Goal: Transaction & Acquisition: Purchase product/service

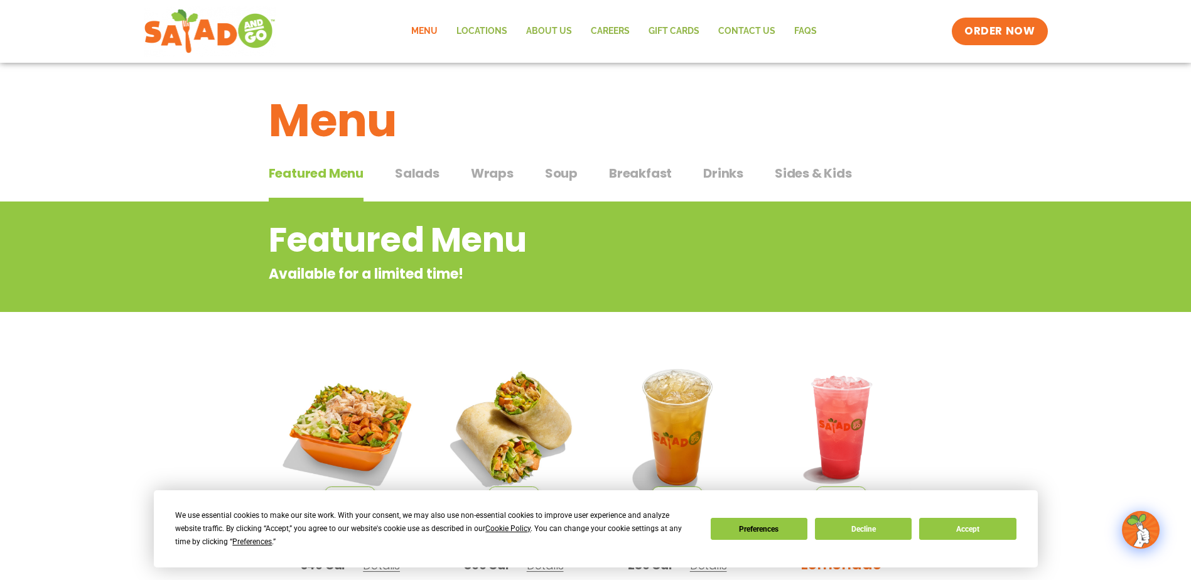
click at [556, 223] on h2 "Featured Menu" at bounding box center [545, 240] width 553 height 51
click at [649, 178] on span "Breakfast" at bounding box center [640, 173] width 63 height 19
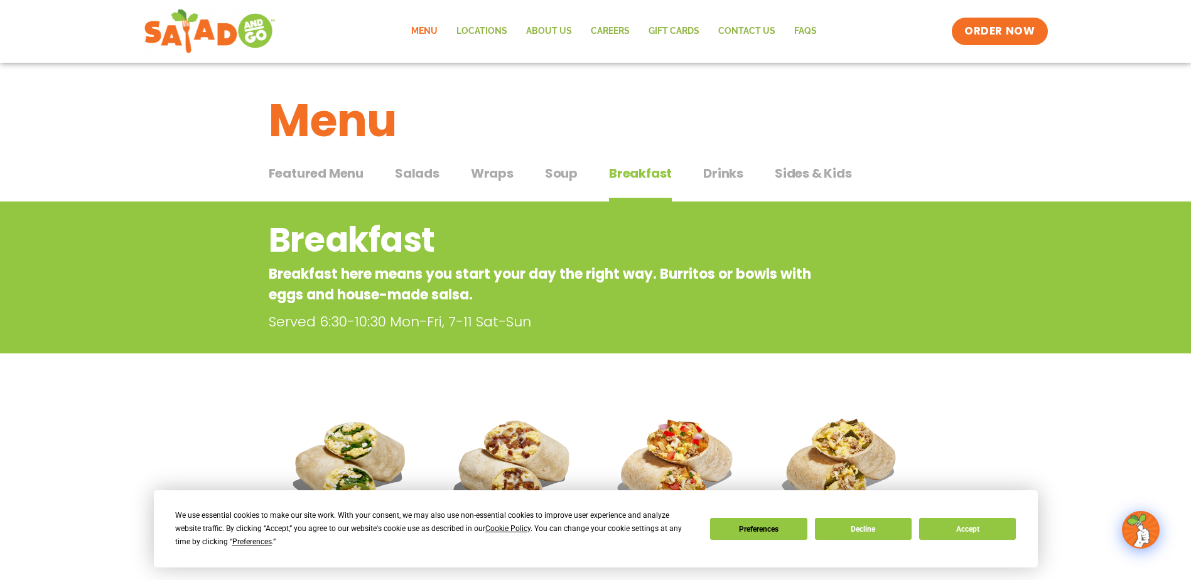
click at [331, 173] on span "Featured Menu" at bounding box center [316, 173] width 95 height 19
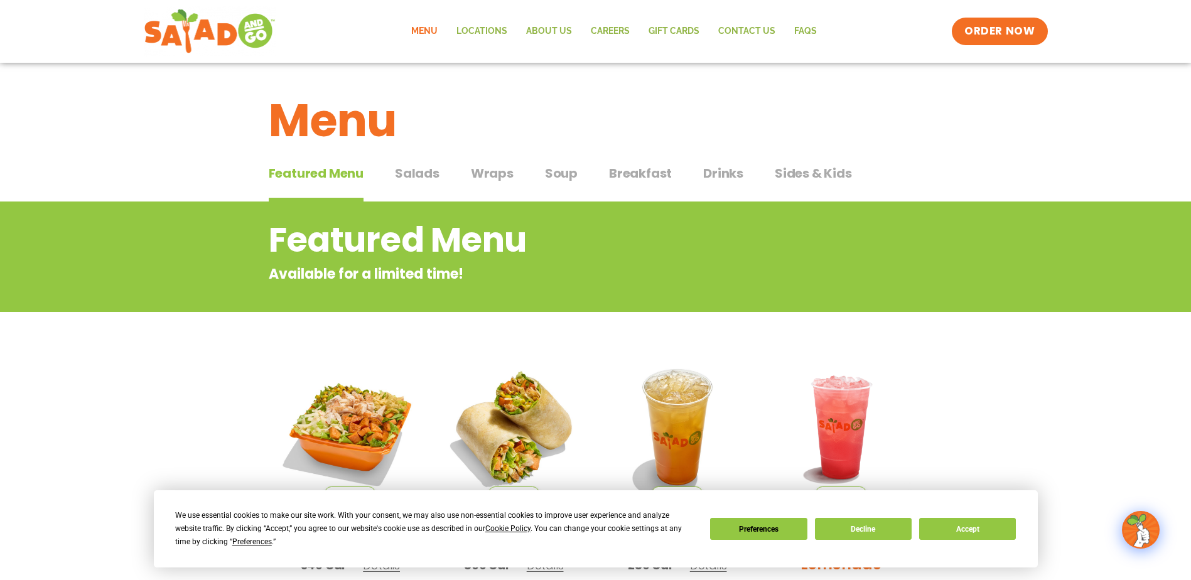
click at [412, 174] on span "Salads" at bounding box center [417, 173] width 45 height 19
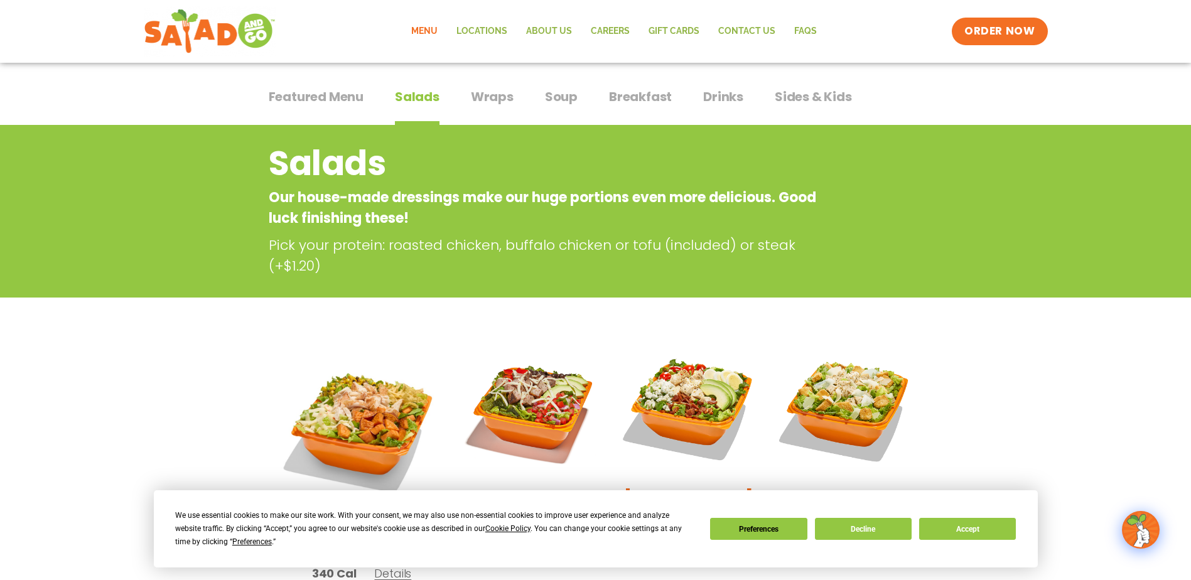
scroll to position [55, 0]
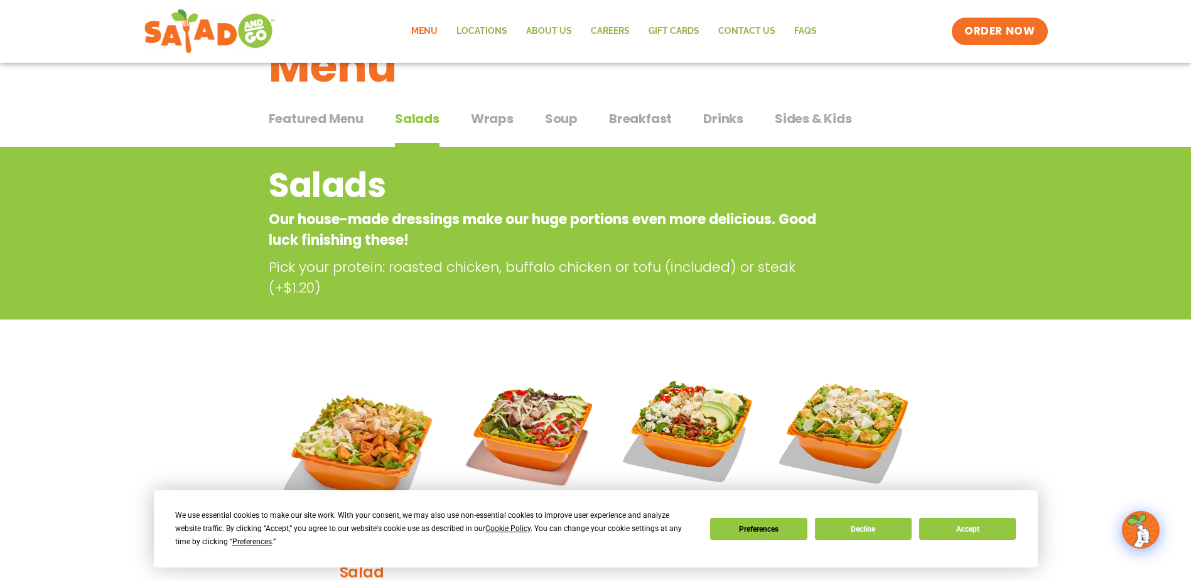
click at [478, 116] on span "Wraps" at bounding box center [492, 118] width 43 height 19
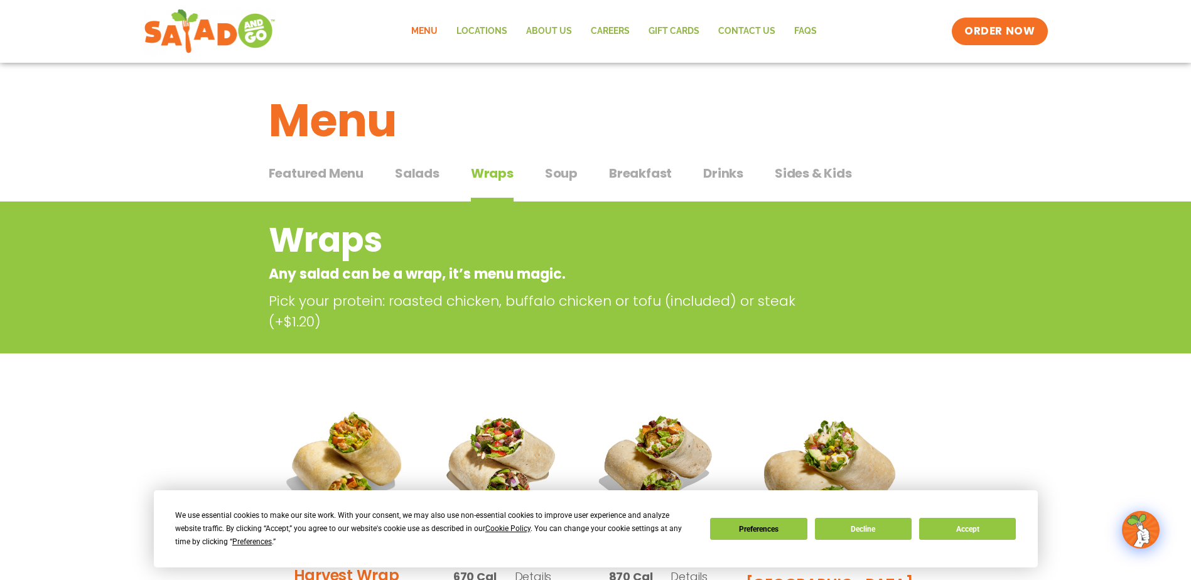
click at [541, 171] on div "Featured Menu Featured Menu Salads Salads Wraps Wraps Soup Soup Breakfast Break…" at bounding box center [596, 180] width 654 height 43
click at [557, 171] on span "Soup" at bounding box center [561, 173] width 33 height 19
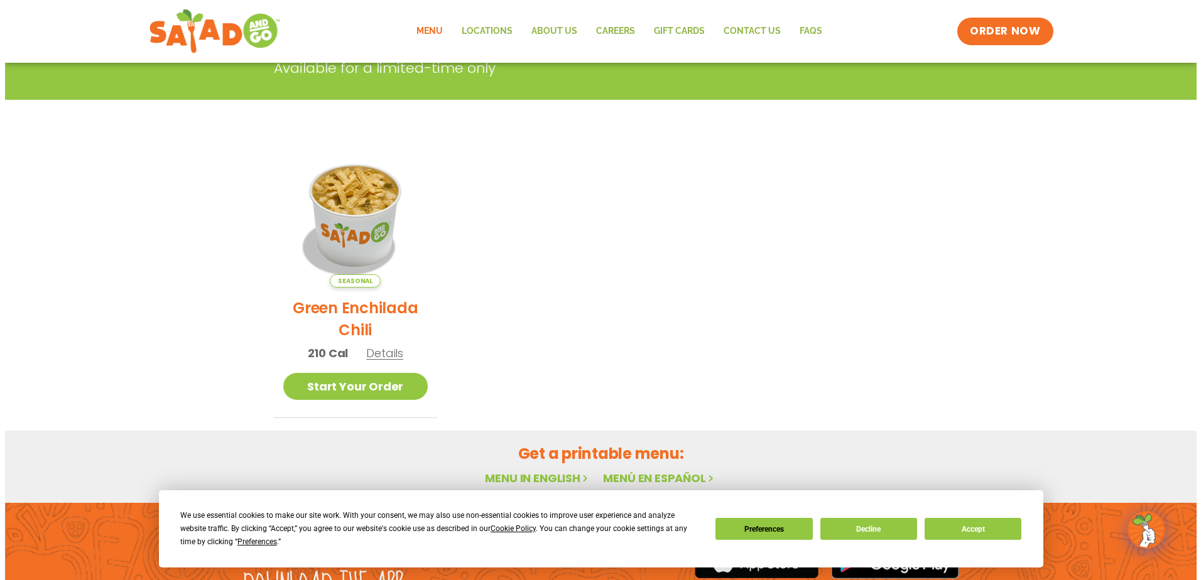
scroll to position [251, 0]
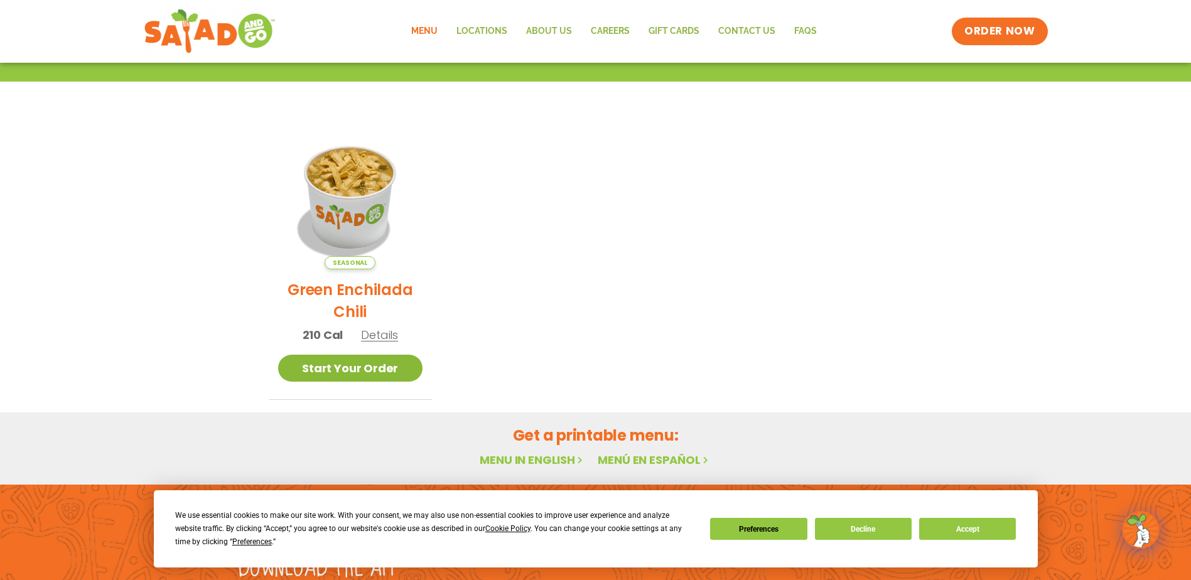
click at [324, 367] on link "Start Your Order" at bounding box center [350, 368] width 145 height 27
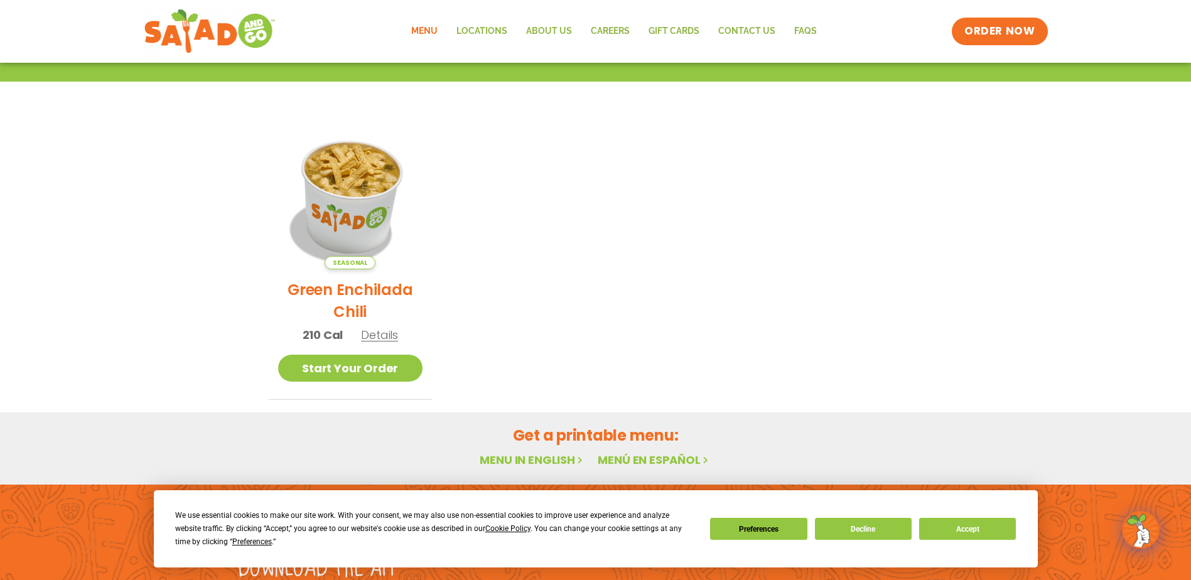
click at [365, 200] on img at bounding box center [350, 197] width 170 height 170
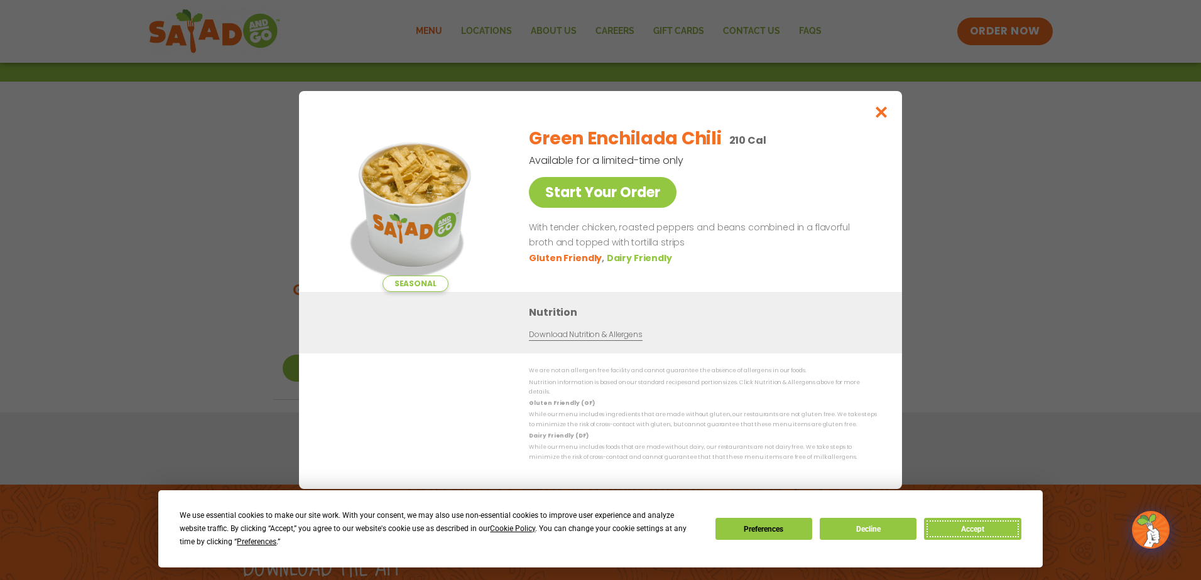
click at [977, 529] on button "Accept" at bounding box center [972, 529] width 97 height 22
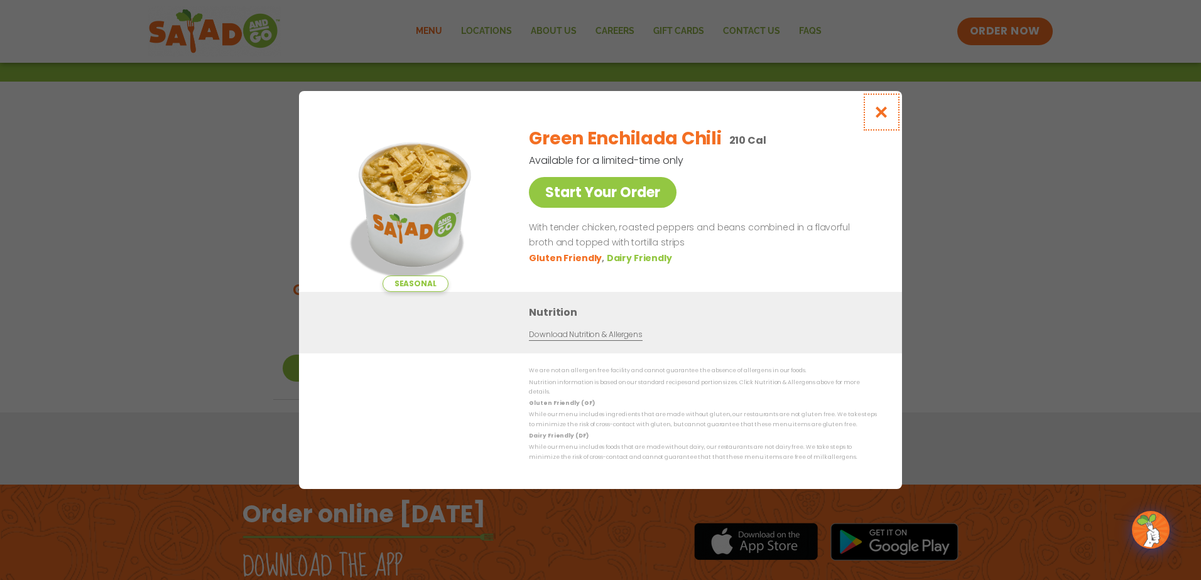
click at [884, 117] on icon "Close modal" at bounding box center [881, 111] width 16 height 13
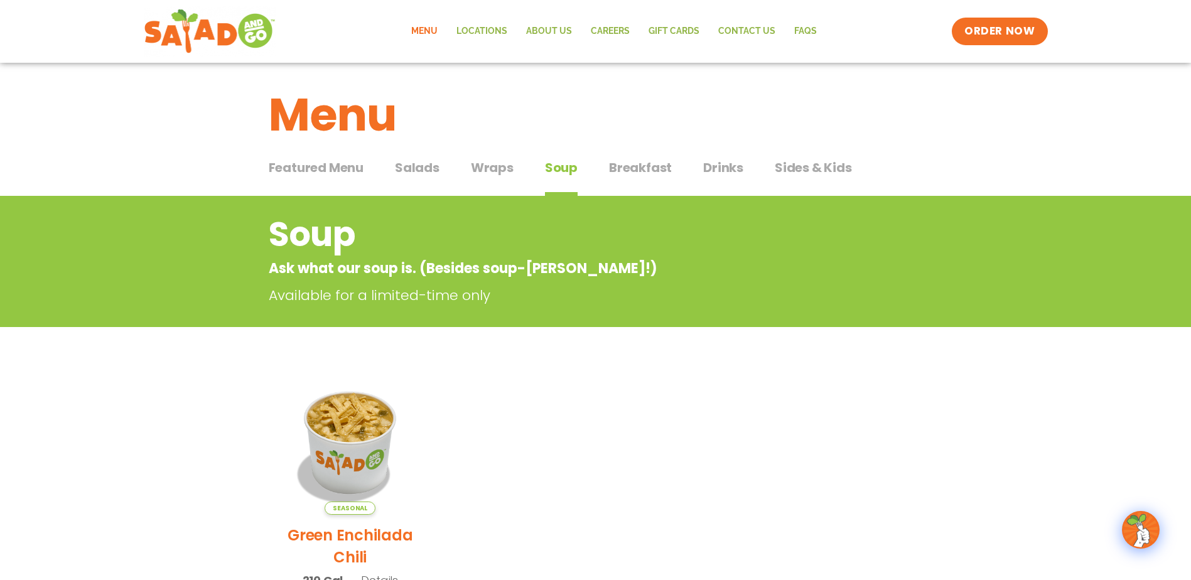
scroll to position [0, 0]
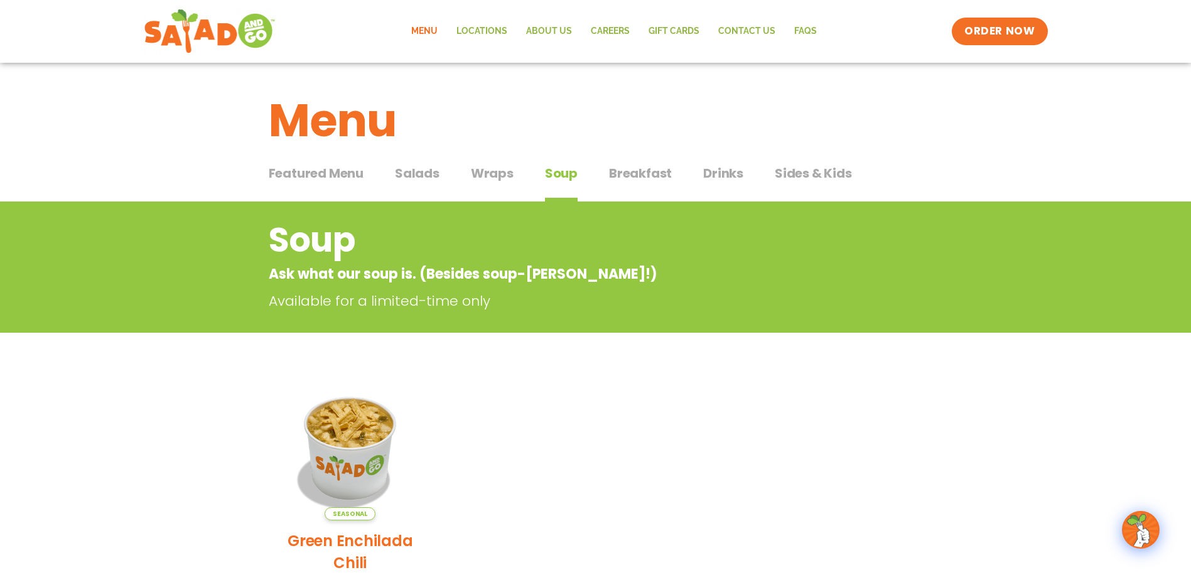
click at [642, 166] on span "Breakfast" at bounding box center [640, 173] width 63 height 19
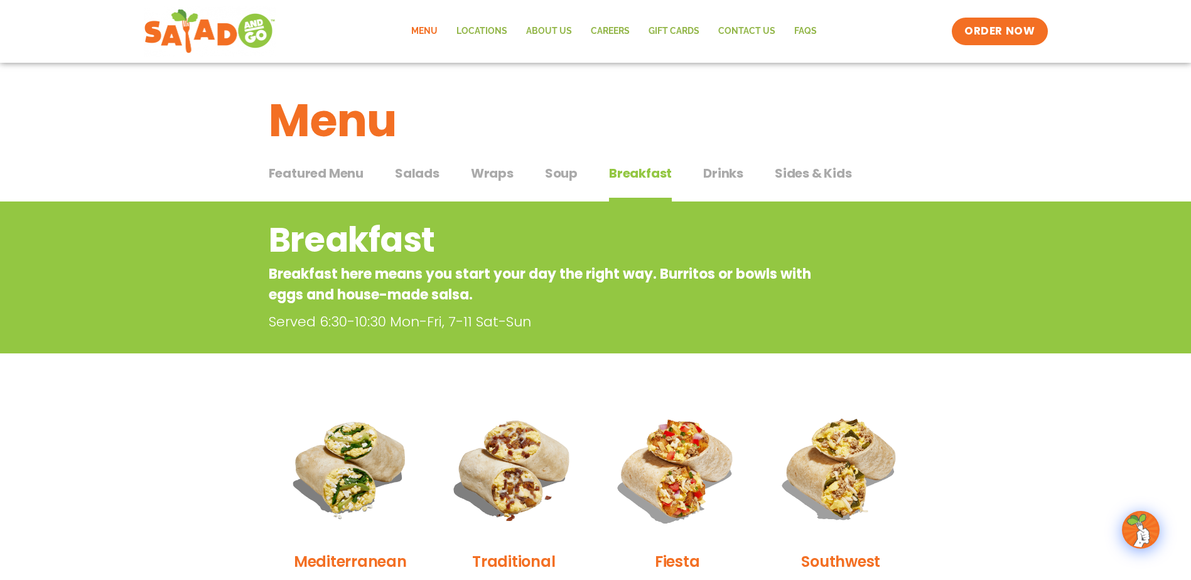
click at [797, 175] on span "Sides & Kids" at bounding box center [813, 173] width 77 height 19
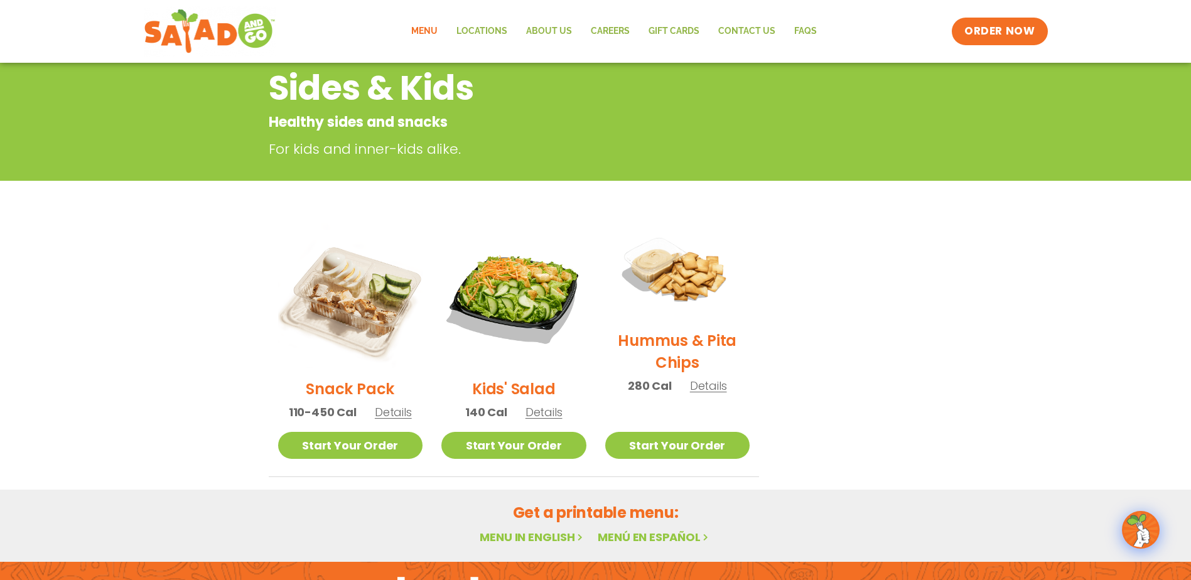
scroll to position [188, 0]
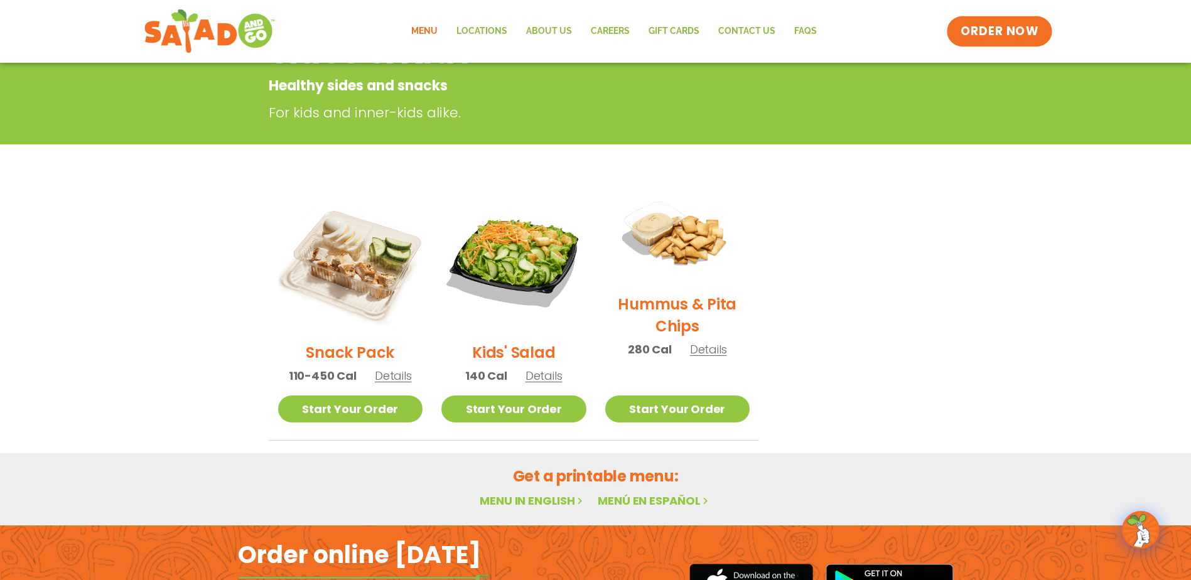
click at [981, 31] on span "ORDER NOW" at bounding box center [1000, 31] width 78 height 16
